Goal: Information Seeking & Learning: Stay updated

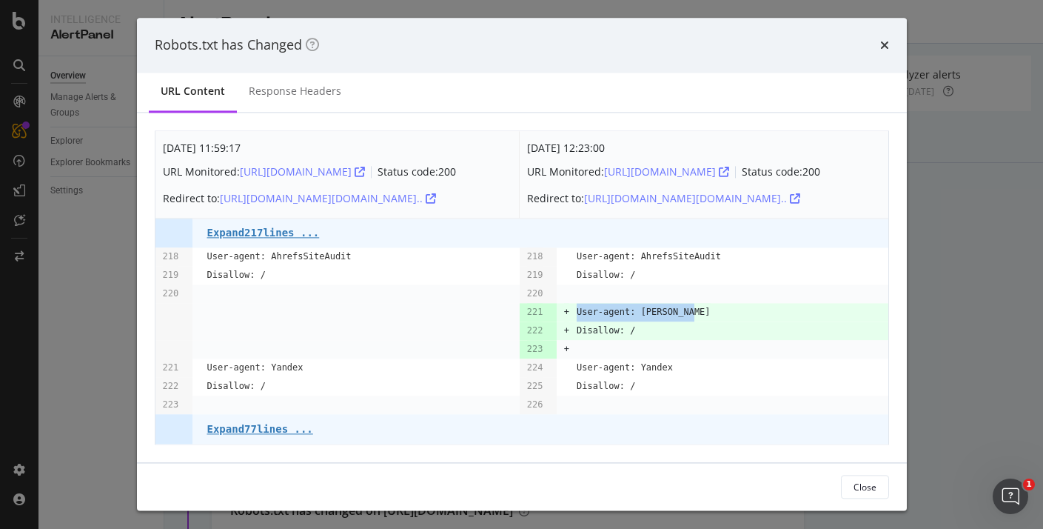
drag, startPoint x: 577, startPoint y: 315, endPoint x: 704, endPoint y: 315, distance: 127.3
click at [704, 315] on td "User-agent: barkrowler" at bounding box center [733, 313] width 312 height 19
copy pre "User-agent: barkrowler"
